Goal: Check status: Check status

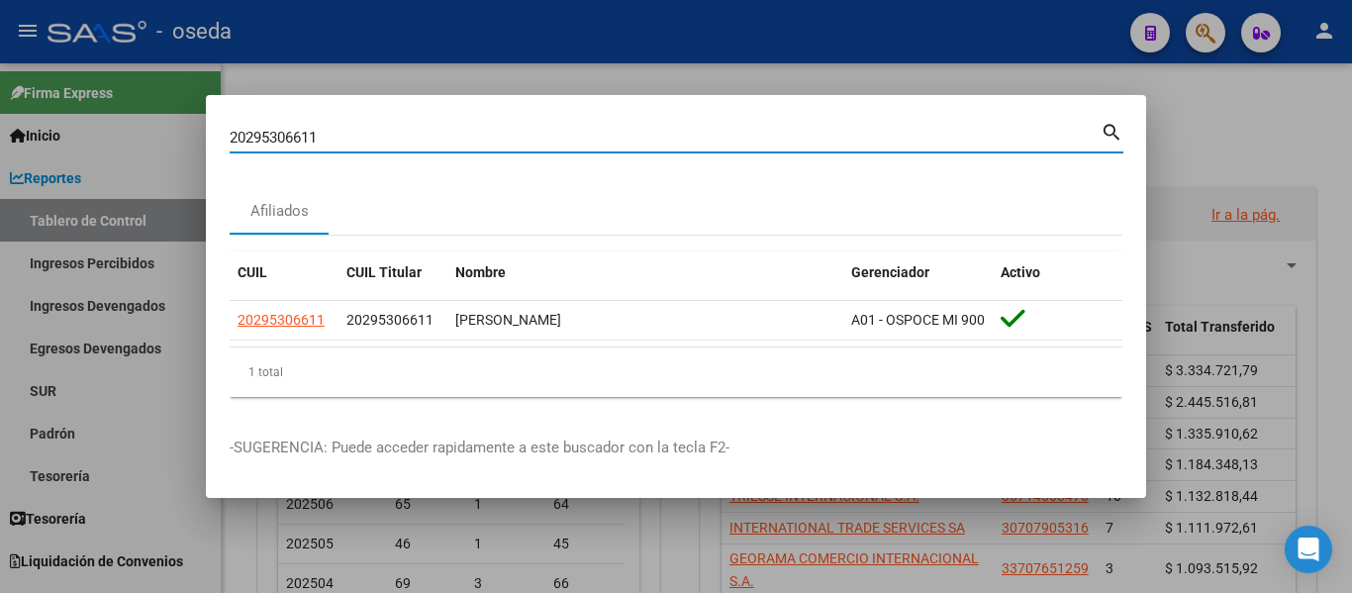
drag, startPoint x: 317, startPoint y: 139, endPoint x: 0, endPoint y: 70, distance: 323.9
click at [0, 70] on div "20295306611 Buscar (apellido, dni, cuil, nro traspaso, cuit, obra social) searc…" at bounding box center [676, 296] width 1352 height 593
paste input "7275332718"
type input "27275332718"
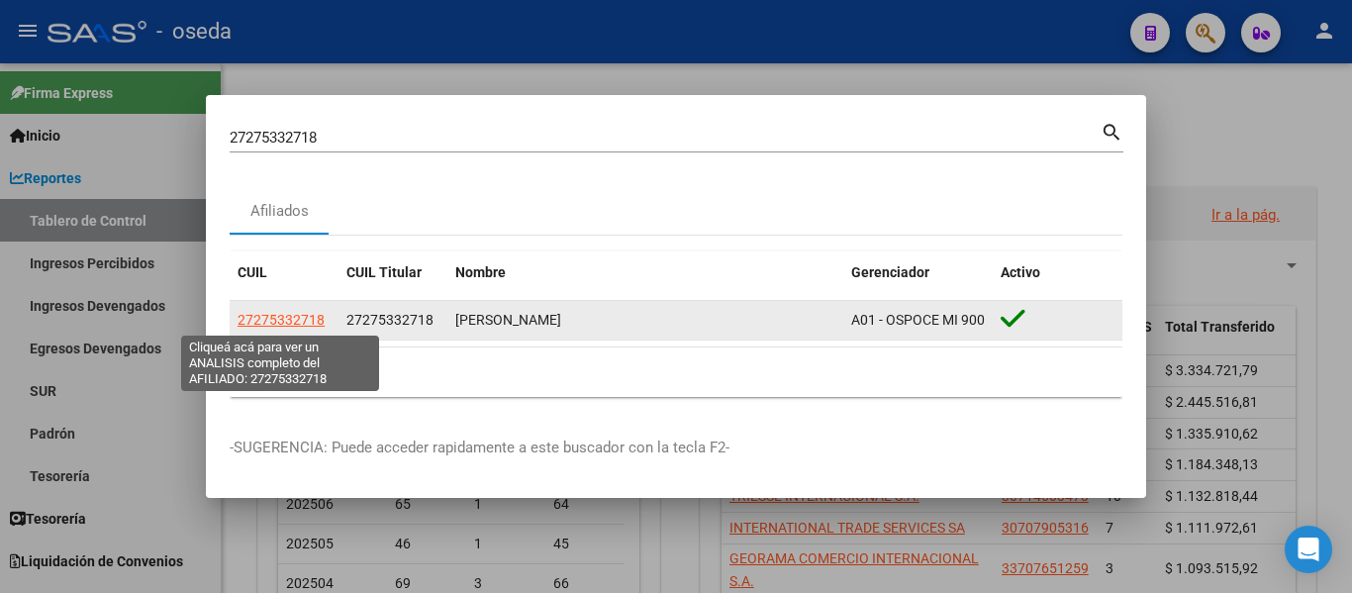
click at [307, 316] on span "27275332718" at bounding box center [280, 320] width 87 height 16
type textarea "27275332718"
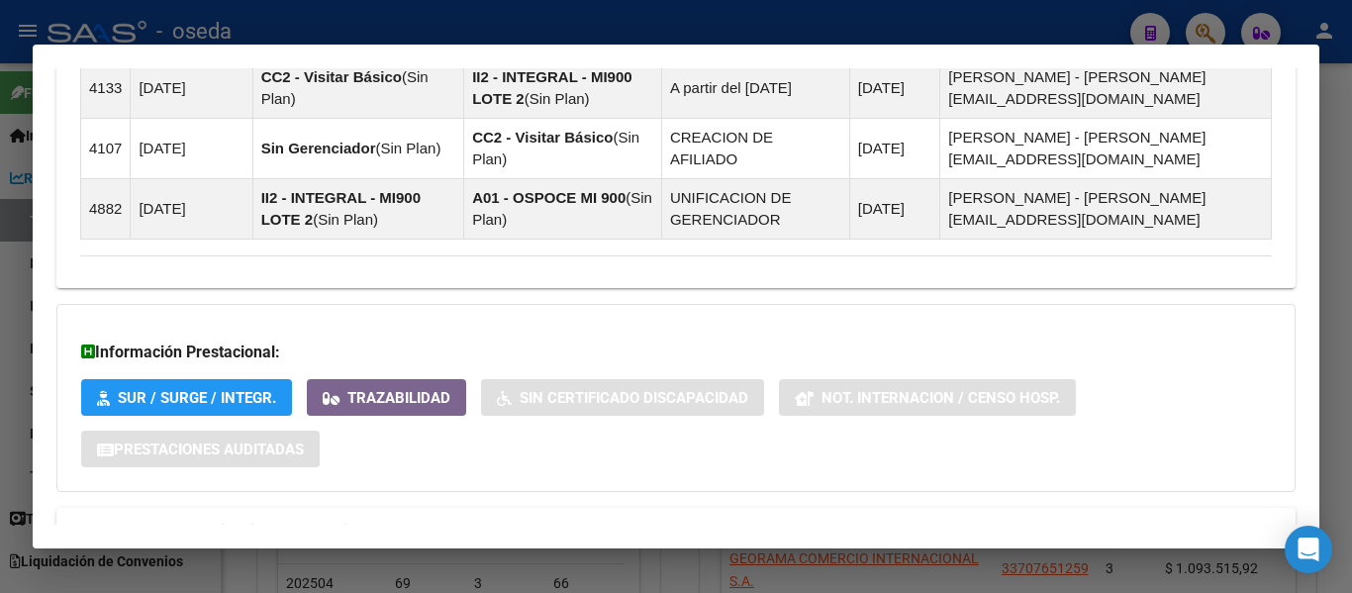
scroll to position [1349, 0]
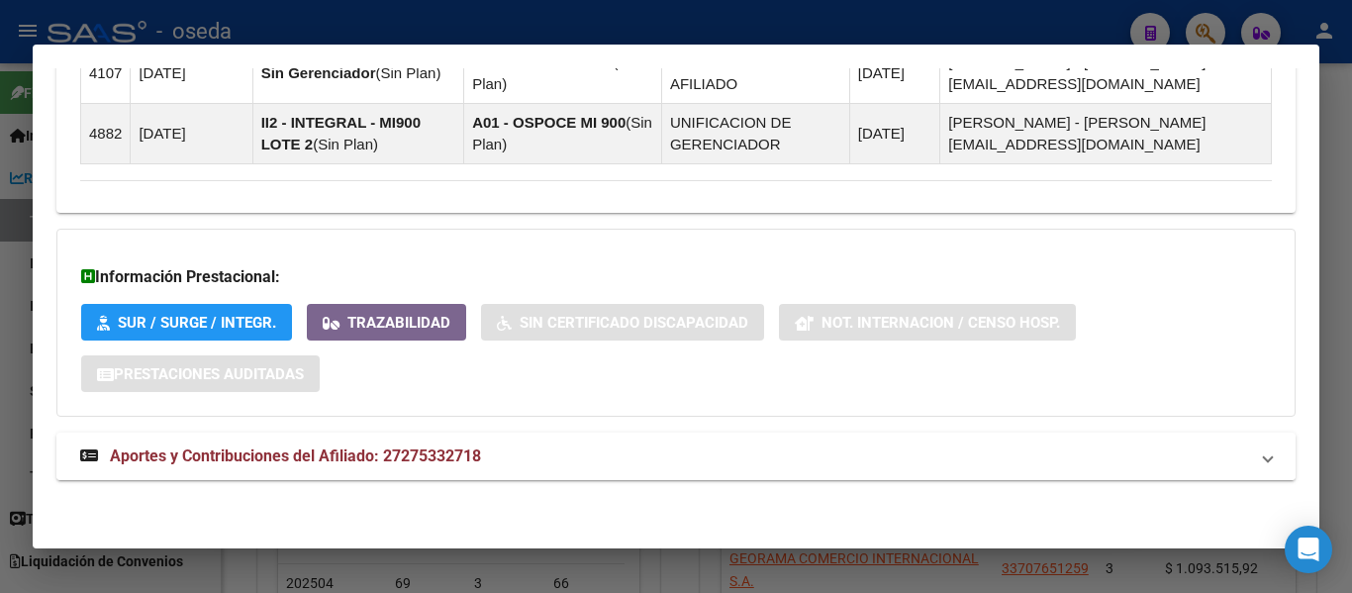
click at [485, 447] on mat-panel-title "Aportes y Contribuciones del Afiliado: 27275332718" at bounding box center [663, 456] width 1167 height 24
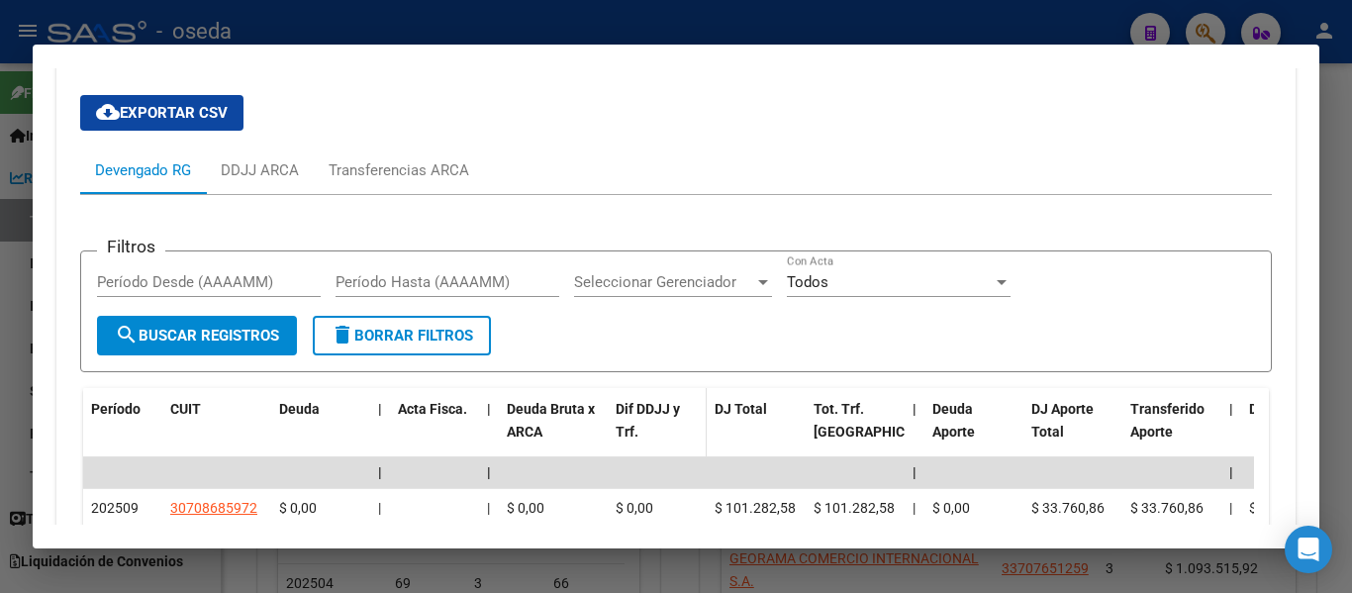
scroll to position [1942, 0]
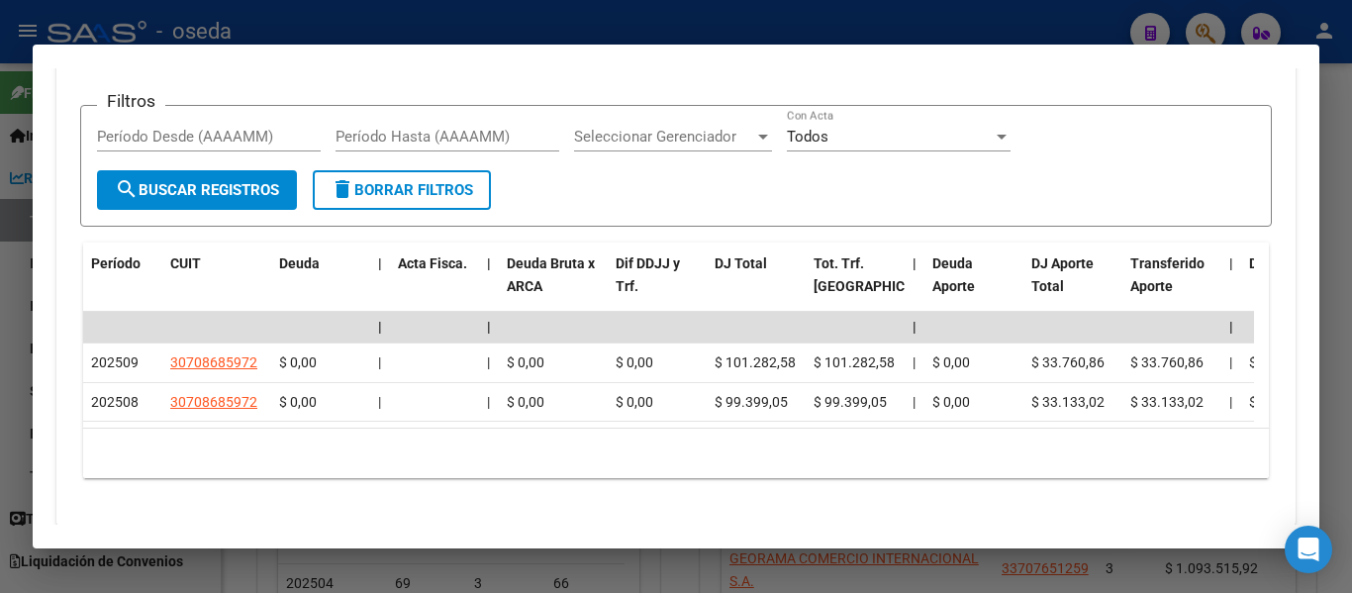
click at [71, 55] on mat-dialog-container "Análisis Afiliado - CUIL: 27275332718 DATOS PADRÓN ÁGIL: [PERSON_NAME] | ACTIVO…" at bounding box center [676, 297] width 1286 height 504
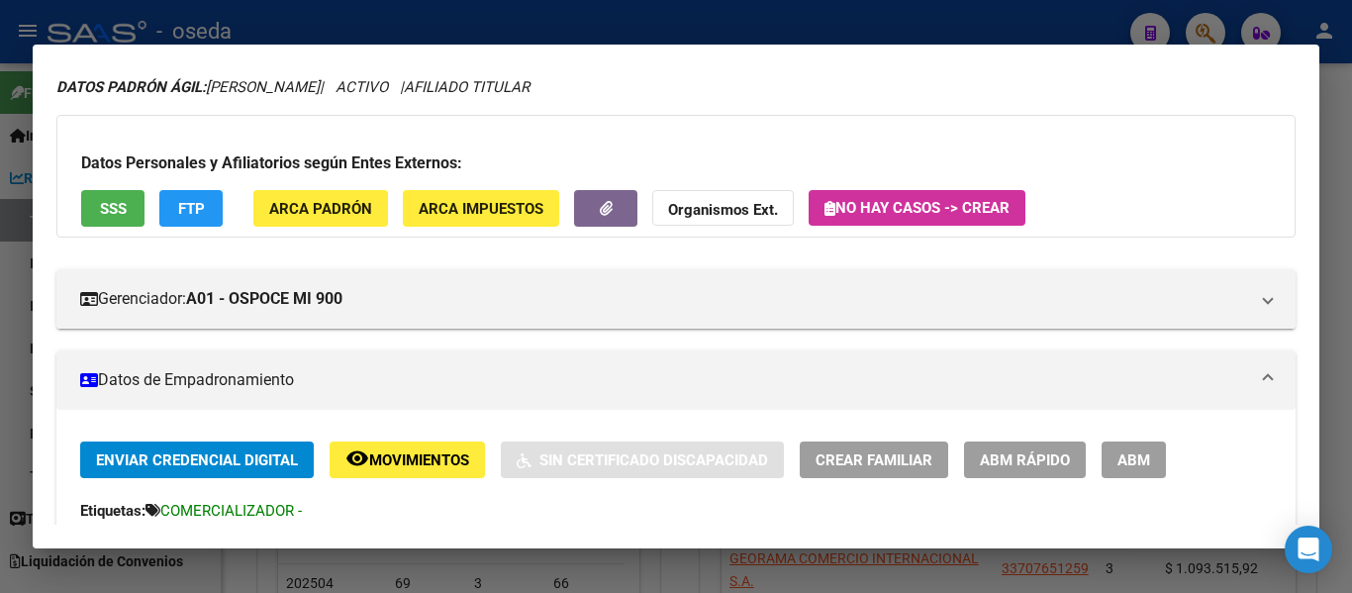
scroll to position [0, 0]
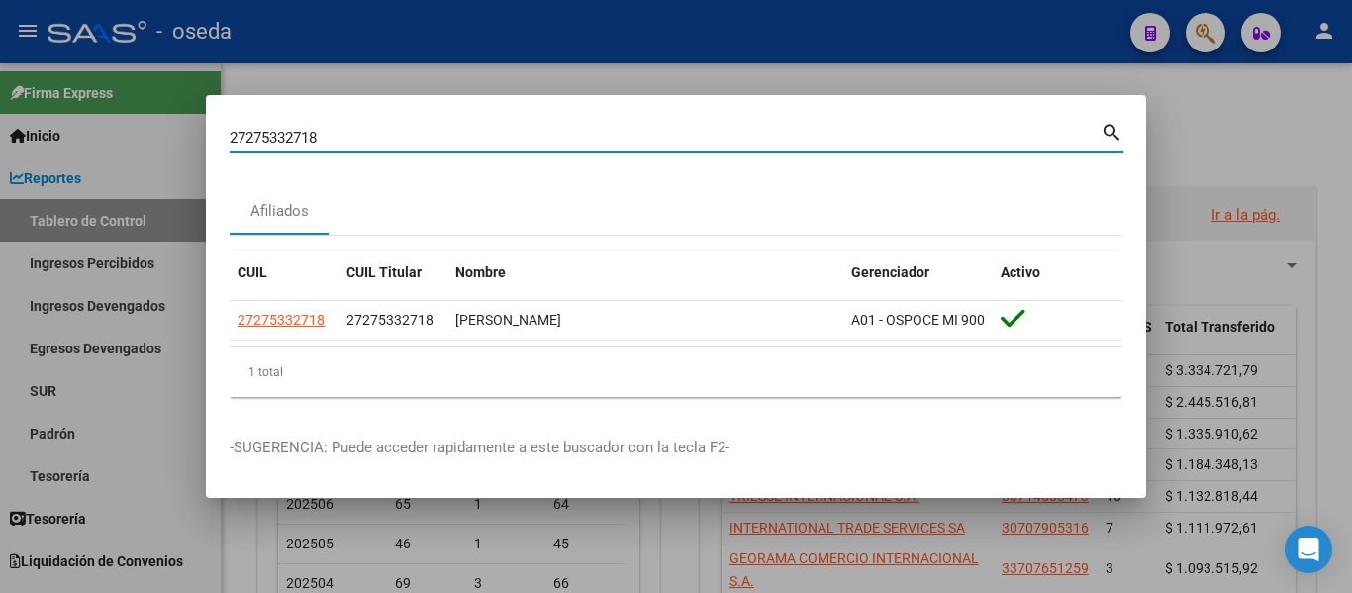
drag, startPoint x: 387, startPoint y: 140, endPoint x: 0, endPoint y: 71, distance: 392.8
click at [0, 86] on div "27275332718 Buscar (apellido, dni, cuil, nro traspaso, cuit, obra social) searc…" at bounding box center [676, 296] width 1352 height 593
paste input "0163260612"
drag, startPoint x: 361, startPoint y: 139, endPoint x: 68, endPoint y: 133, distance: 292.9
click at [68, 133] on div "20163260612 Buscar (apellido, dni, cuil, nro traspaso, cuit, obra social) searc…" at bounding box center [676, 296] width 1352 height 593
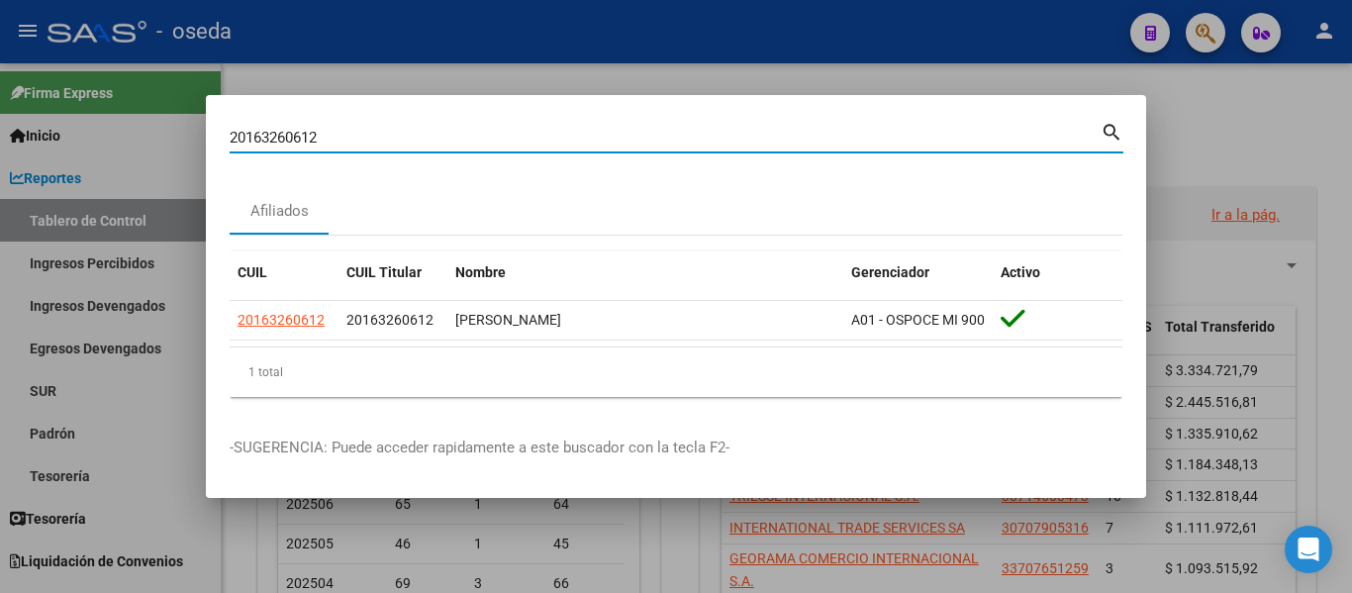
paste input "7233741510"
drag, startPoint x: 347, startPoint y: 129, endPoint x: 0, endPoint y: 90, distance: 349.4
click at [0, 90] on div "27233741510 Buscar (apellido, dni, cuil, nro traspaso, cuit, obra social) searc…" at bounding box center [676, 296] width 1352 height 593
paste input "0239444629"
type input "20239444629"
